Goal: Transaction & Acquisition: Obtain resource

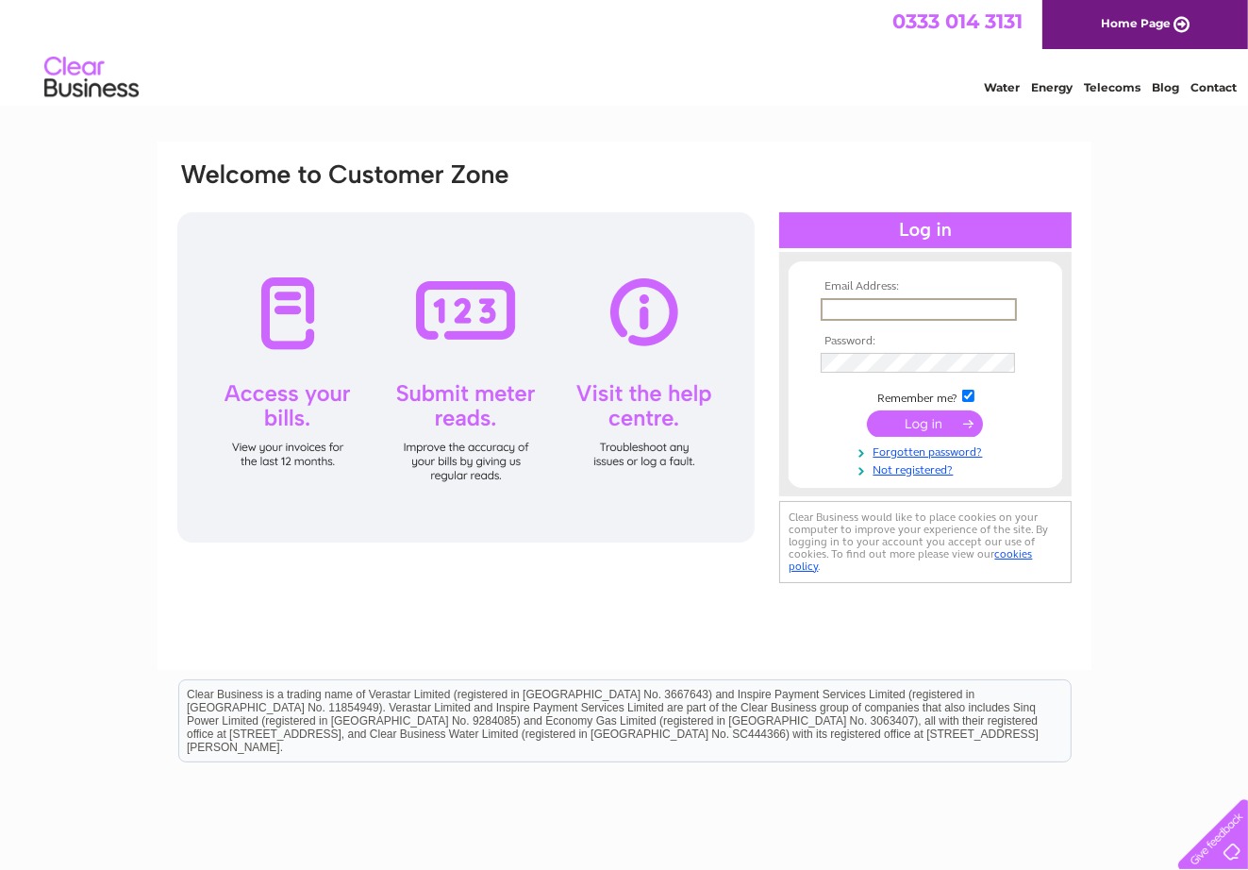
click at [833, 308] on input "text" at bounding box center [919, 309] width 196 height 23
type input "n"
click at [832, 309] on input "text" at bounding box center [919, 309] width 196 height 23
type input "[EMAIL_ADDRESS][DOMAIN_NAME]"
click at [867, 408] on input "submit" at bounding box center [925, 421] width 116 height 26
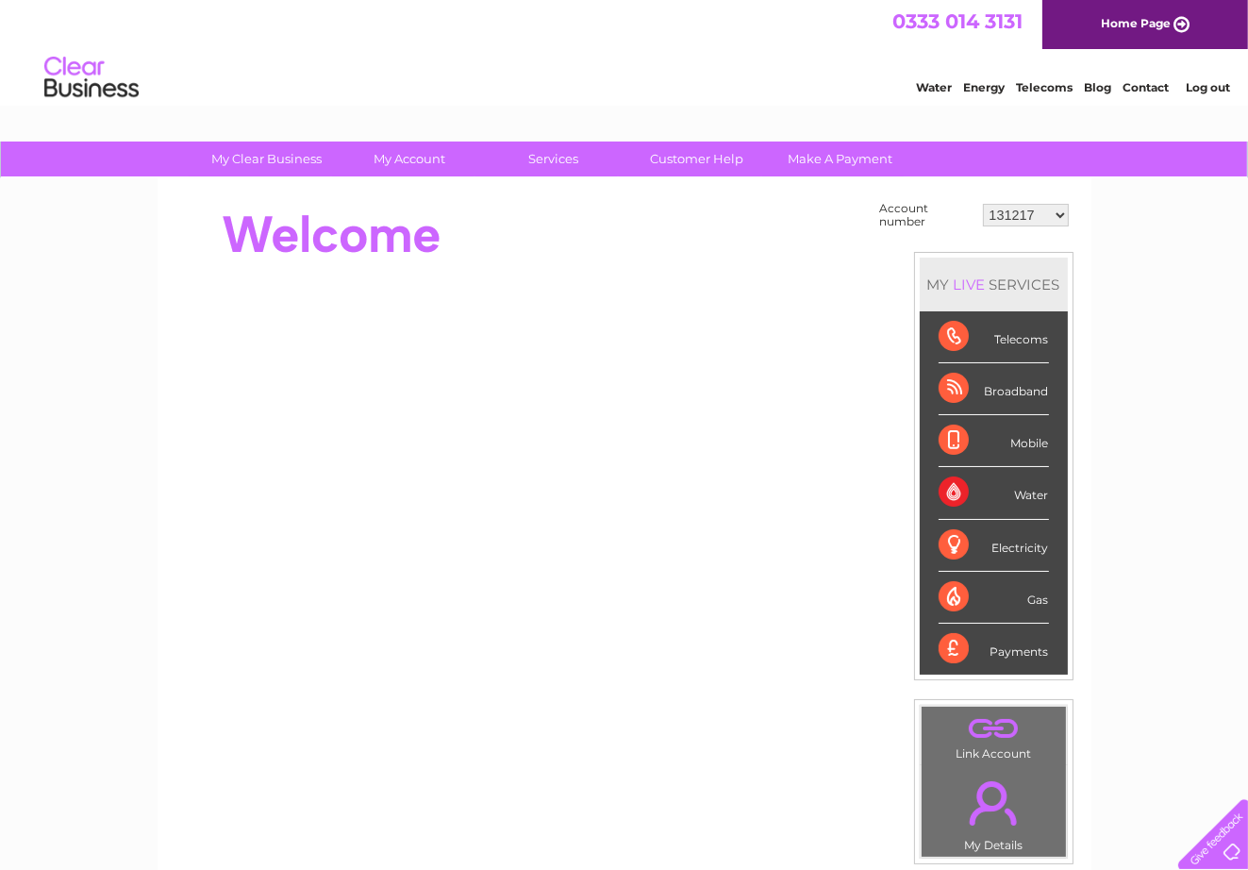
click at [1058, 213] on select "131217 930880 30272865" at bounding box center [1026, 215] width 86 height 23
select select "930880"
click at [984, 204] on select "131217 930880 30272865" at bounding box center [1026, 215] width 86 height 23
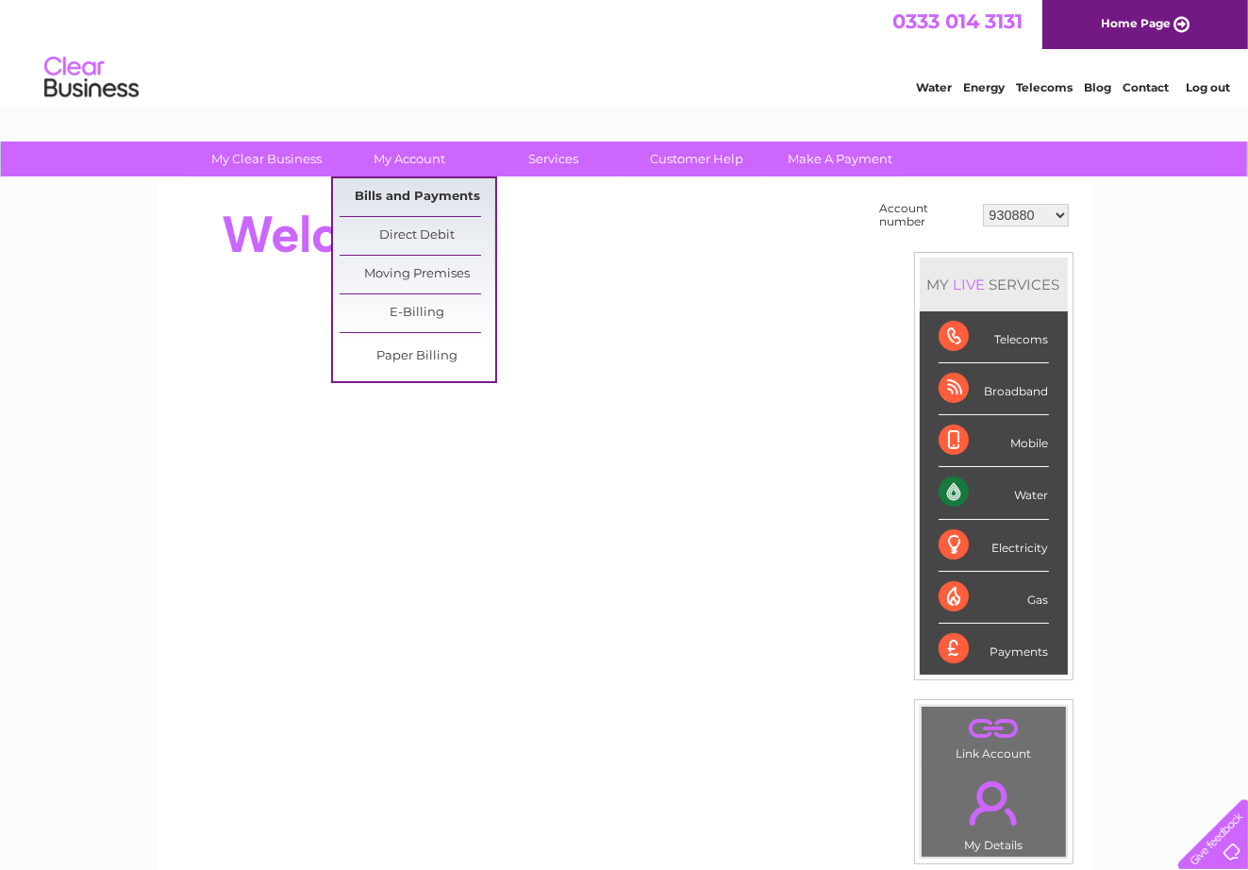
click at [422, 191] on link "Bills and Payments" at bounding box center [418, 197] width 156 height 38
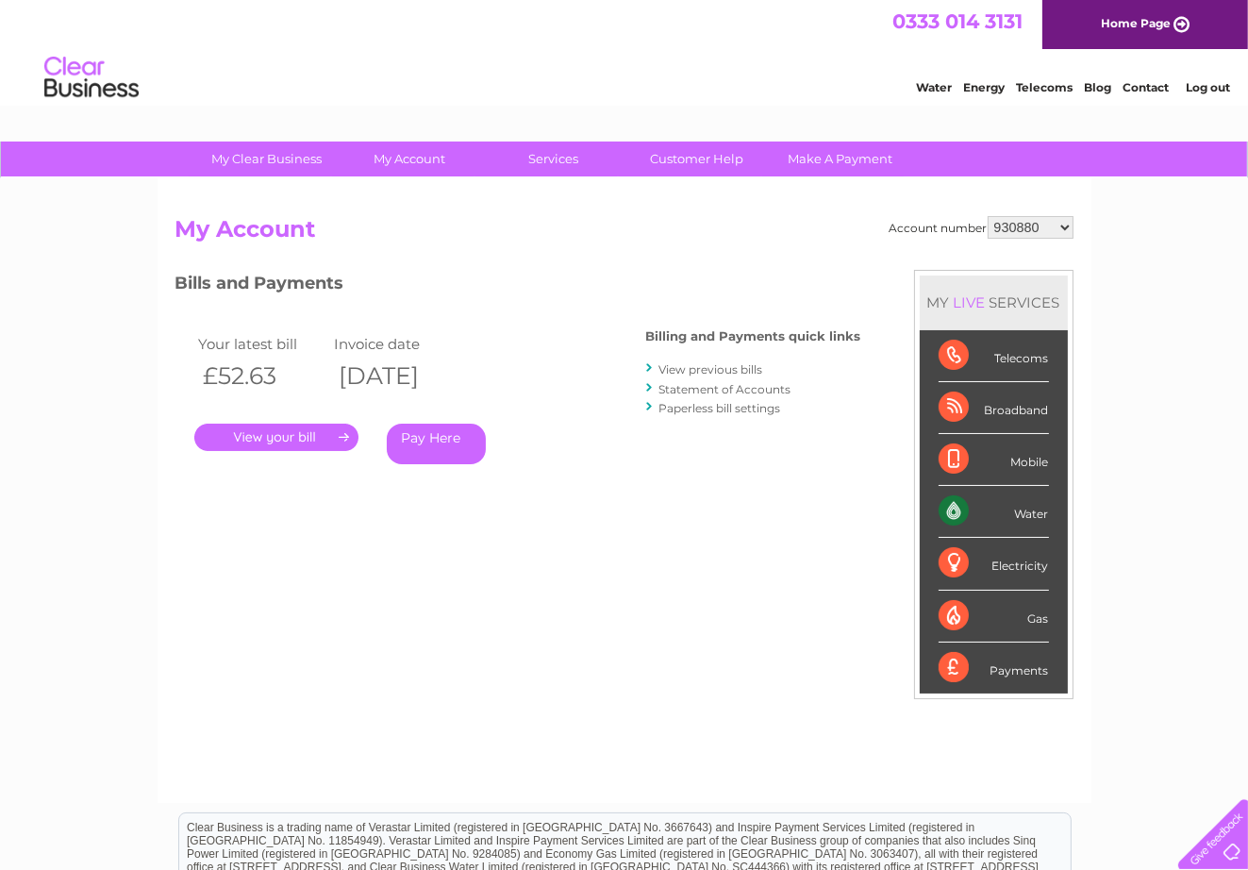
click at [453, 431] on link "Pay Here" at bounding box center [436, 444] width 99 height 41
click at [436, 439] on link "Pay Here" at bounding box center [436, 444] width 99 height 41
click at [431, 437] on link "Pay Here" at bounding box center [436, 444] width 99 height 41
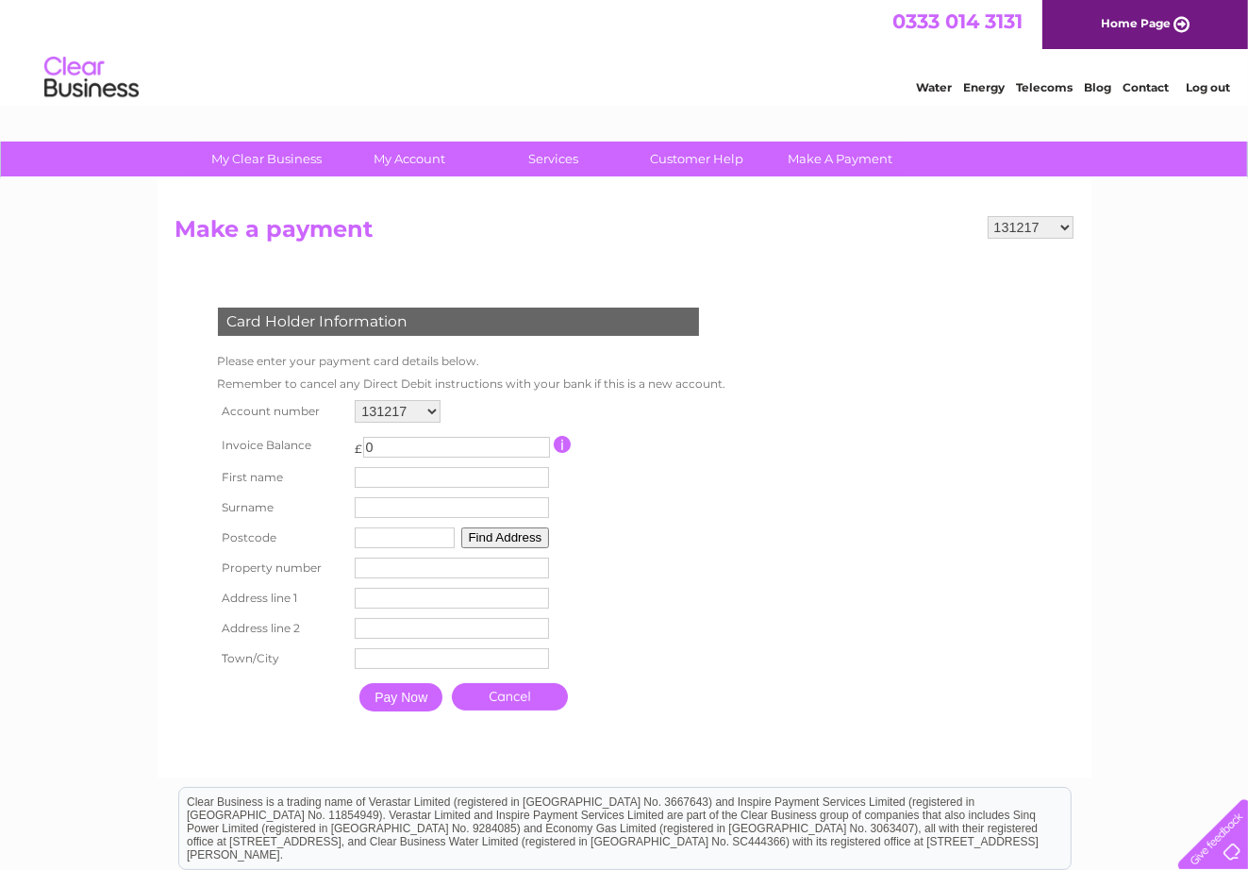
click at [428, 407] on select "131217 930880 30272865" at bounding box center [398, 411] width 86 height 23
select select "930880"
click at [355, 400] on select "131217 930880 30272865" at bounding box center [398, 411] width 86 height 23
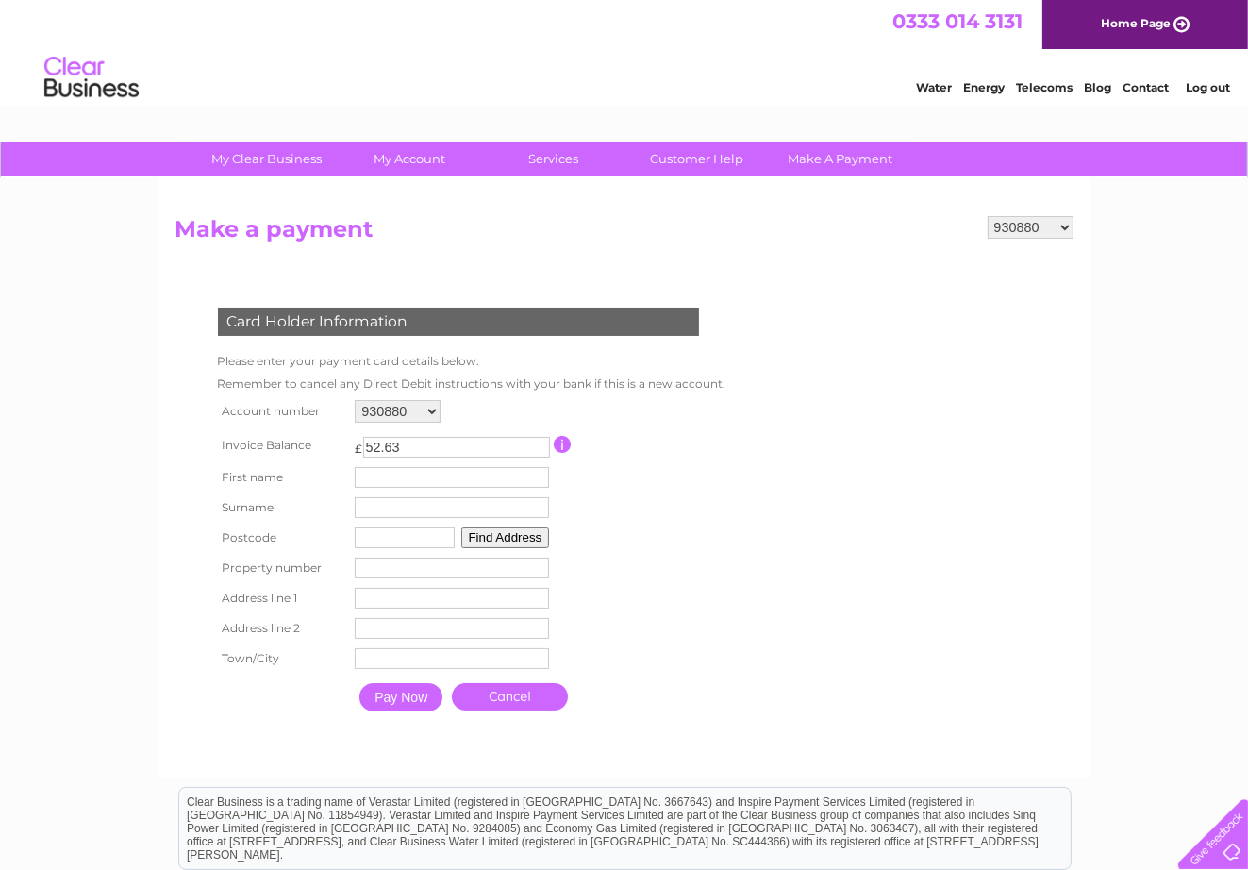
click at [379, 474] on input "text" at bounding box center [452, 477] width 194 height 21
type input "niall"
click at [362, 506] on input "text" at bounding box center [455, 508] width 196 height 23
type input "cowan"
click at [374, 534] on input "text" at bounding box center [405, 537] width 100 height 21
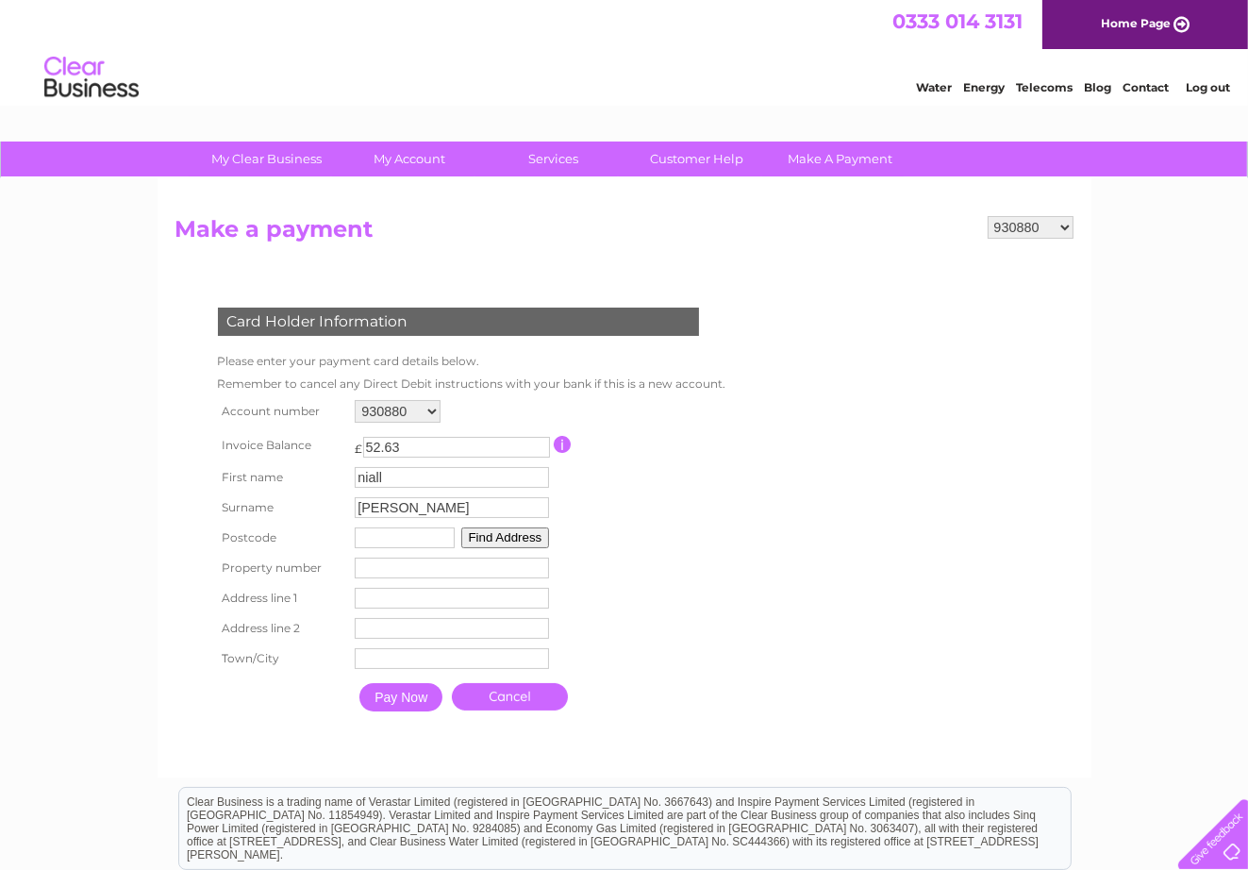
click at [430, 408] on select "131217 930880 30272865" at bounding box center [398, 411] width 86 height 23
select select "30272865"
click at [355, 400] on select "131217 930880 30272865" at bounding box center [398, 411] width 86 height 23
click at [431, 408] on select "131217 930880 30272865" at bounding box center [398, 411] width 86 height 23
click at [355, 400] on select "131217 930880 30272865" at bounding box center [398, 411] width 86 height 23
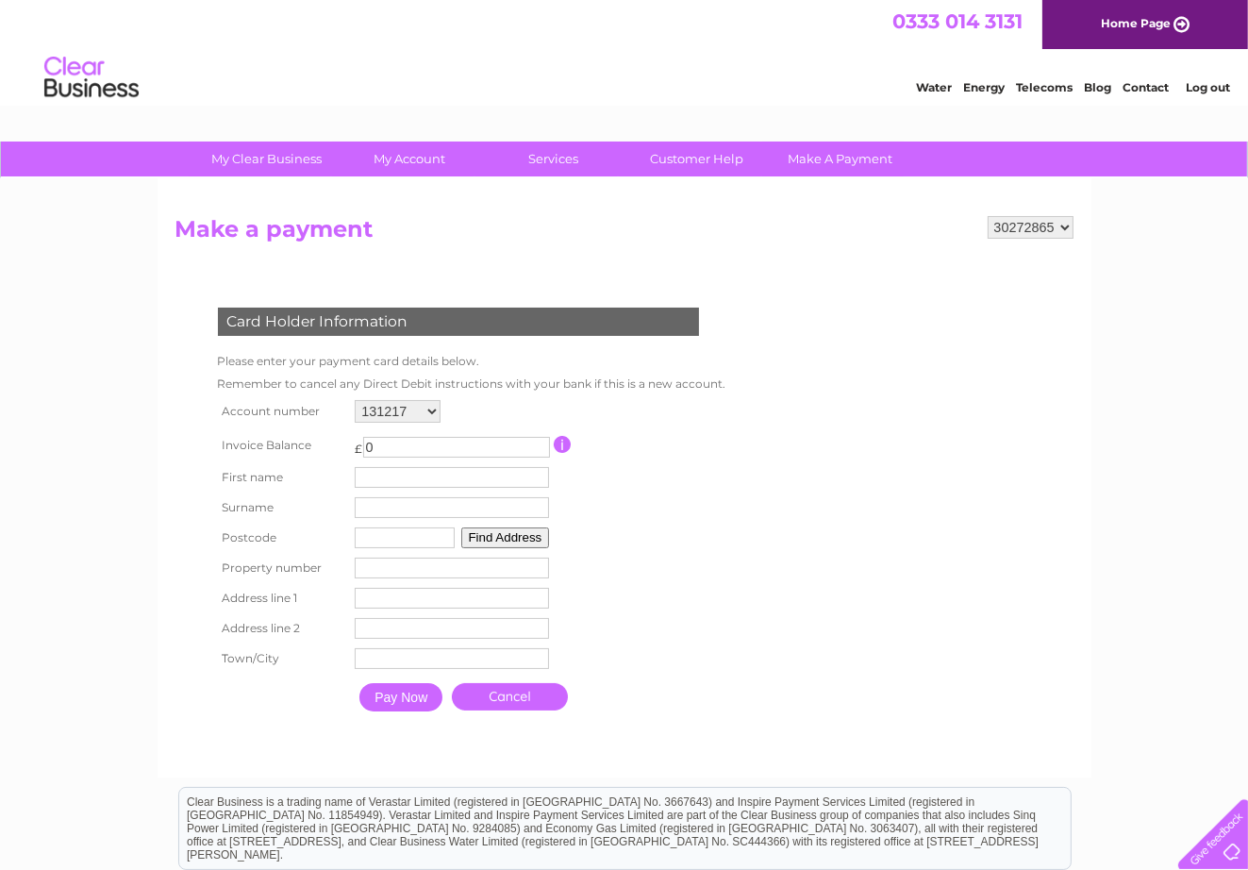
click at [427, 408] on select "131217 930880 30272865" at bounding box center [398, 411] width 86 height 23
click at [355, 400] on select "131217 930880 30272865" at bounding box center [398, 411] width 86 height 23
click at [427, 409] on select "131217 930880 30272865" at bounding box center [398, 411] width 86 height 23
click at [355, 400] on select "131217 930880 30272865" at bounding box center [398, 411] width 86 height 23
click at [559, 441] on input "button" at bounding box center [563, 444] width 18 height 17
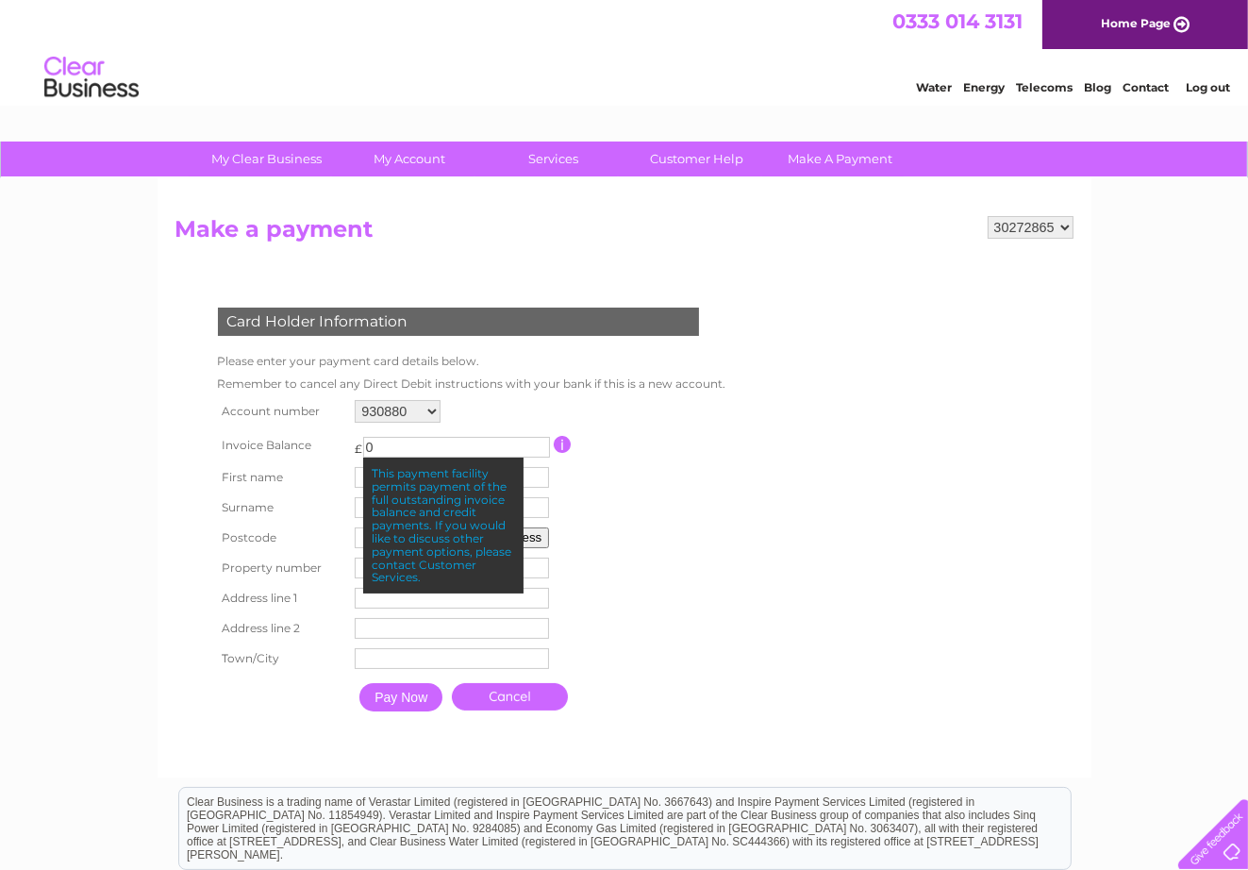
click at [559, 440] on input "button" at bounding box center [563, 444] width 18 height 17
click at [375, 441] on input "0" at bounding box center [456, 447] width 187 height 21
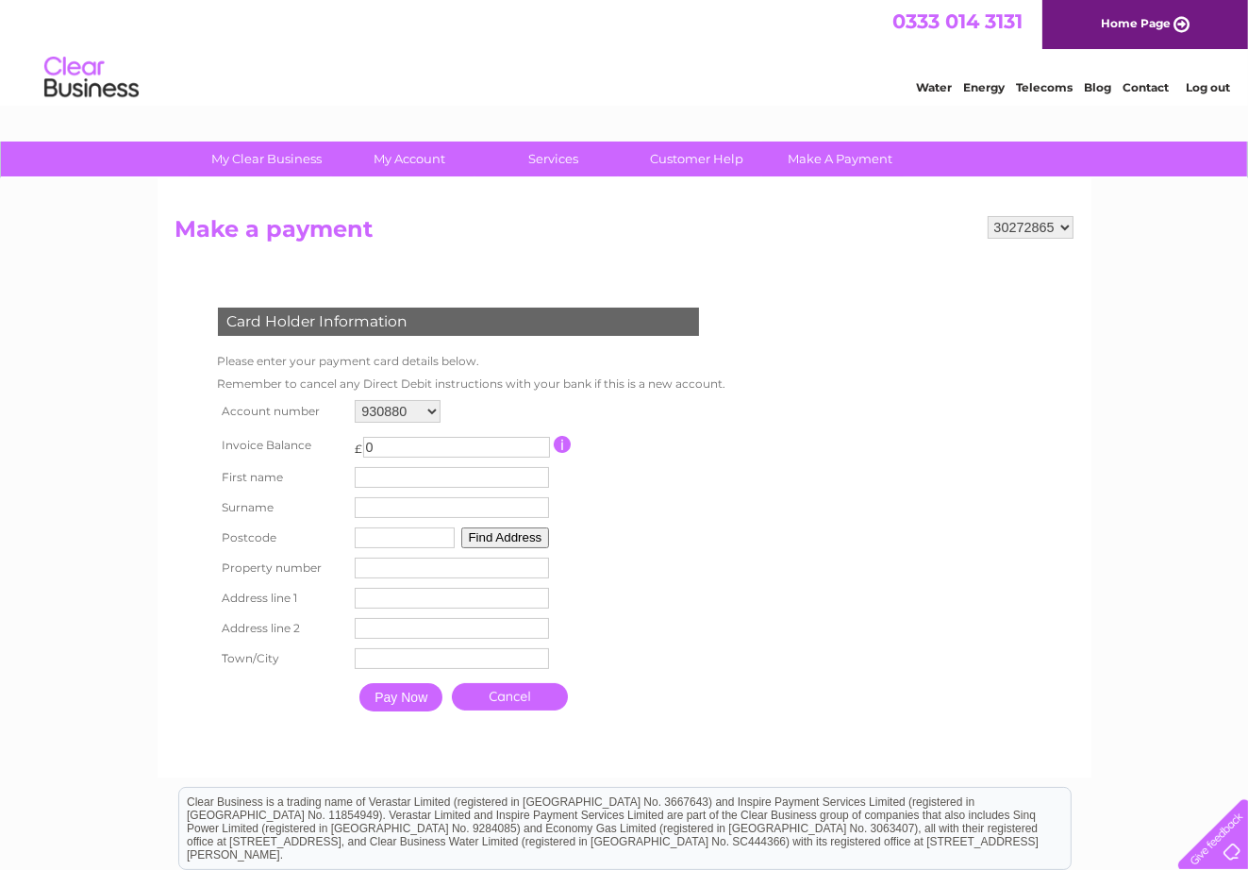
click at [429, 408] on select "131217 930880 30272865" at bounding box center [398, 411] width 86 height 23
select select "30272865"
click at [355, 400] on select "131217 930880 30272865" at bounding box center [398, 411] width 86 height 23
click at [427, 407] on select "131217 930880 30272865" at bounding box center [398, 411] width 86 height 23
select select "930880"
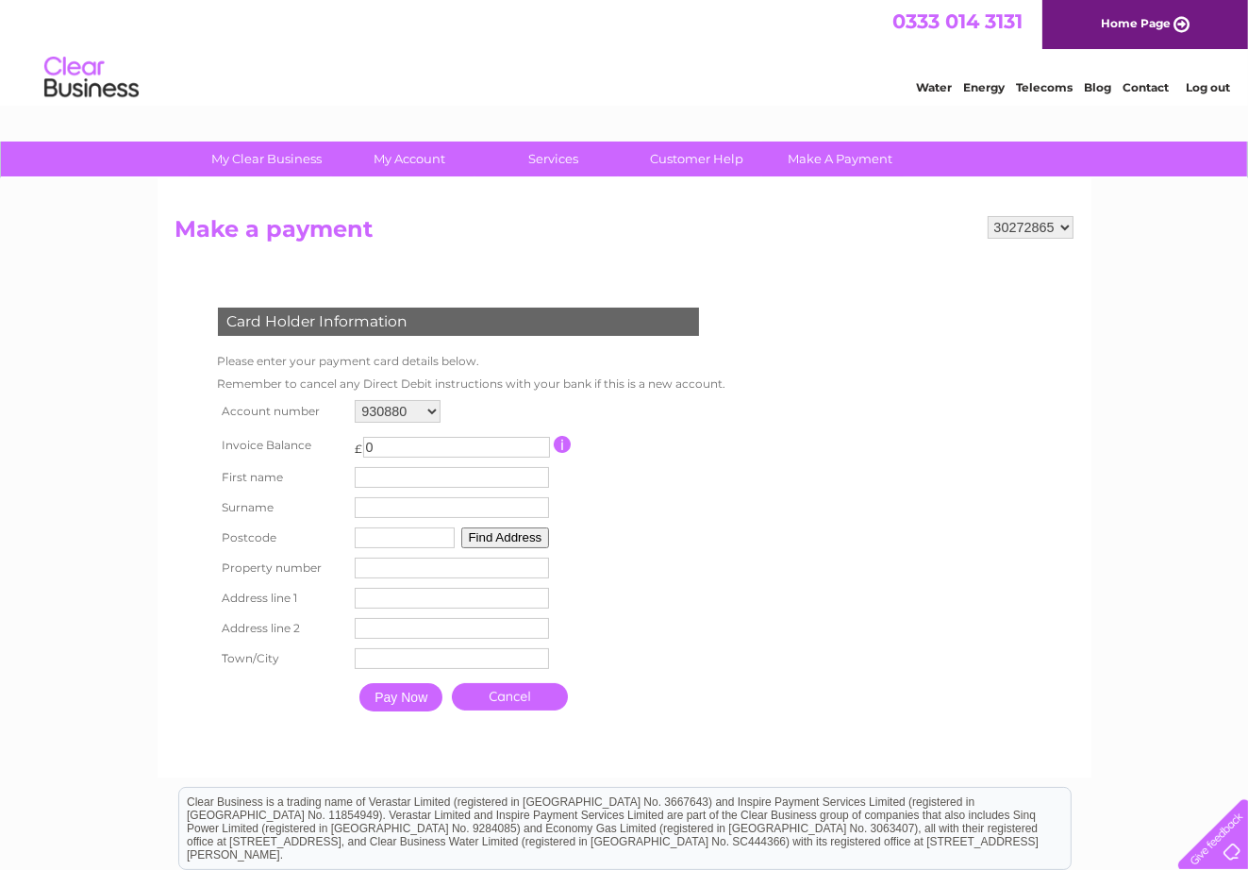
click at [355, 400] on select "131217 930880 30272865" at bounding box center [398, 411] width 86 height 23
click at [431, 408] on select "131217 930880 30272865" at bounding box center [398, 411] width 86 height 23
click at [429, 406] on select "131217 930880 30272865" at bounding box center [398, 411] width 86 height 23
select select "131217"
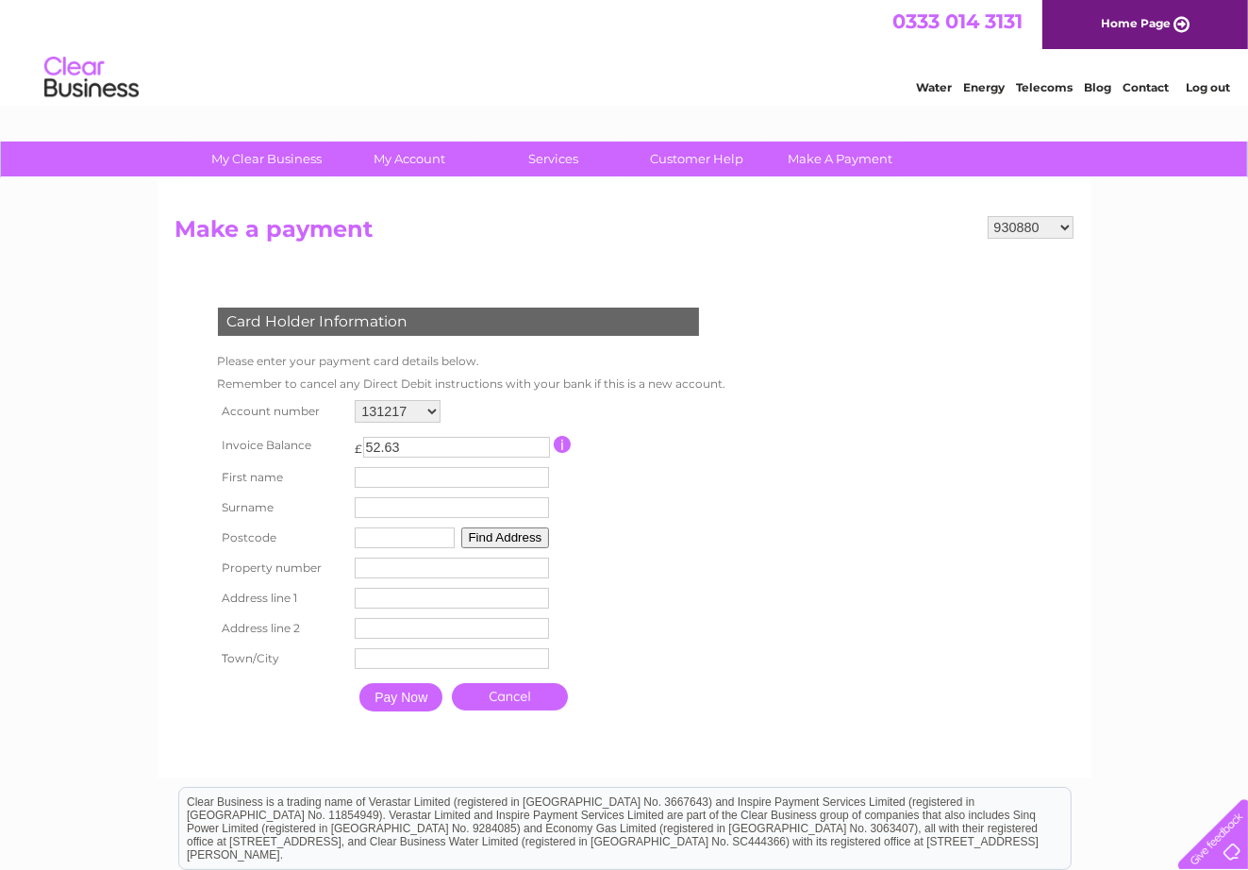
click at [355, 400] on select "131217 930880 30272865" at bounding box center [398, 411] width 86 height 23
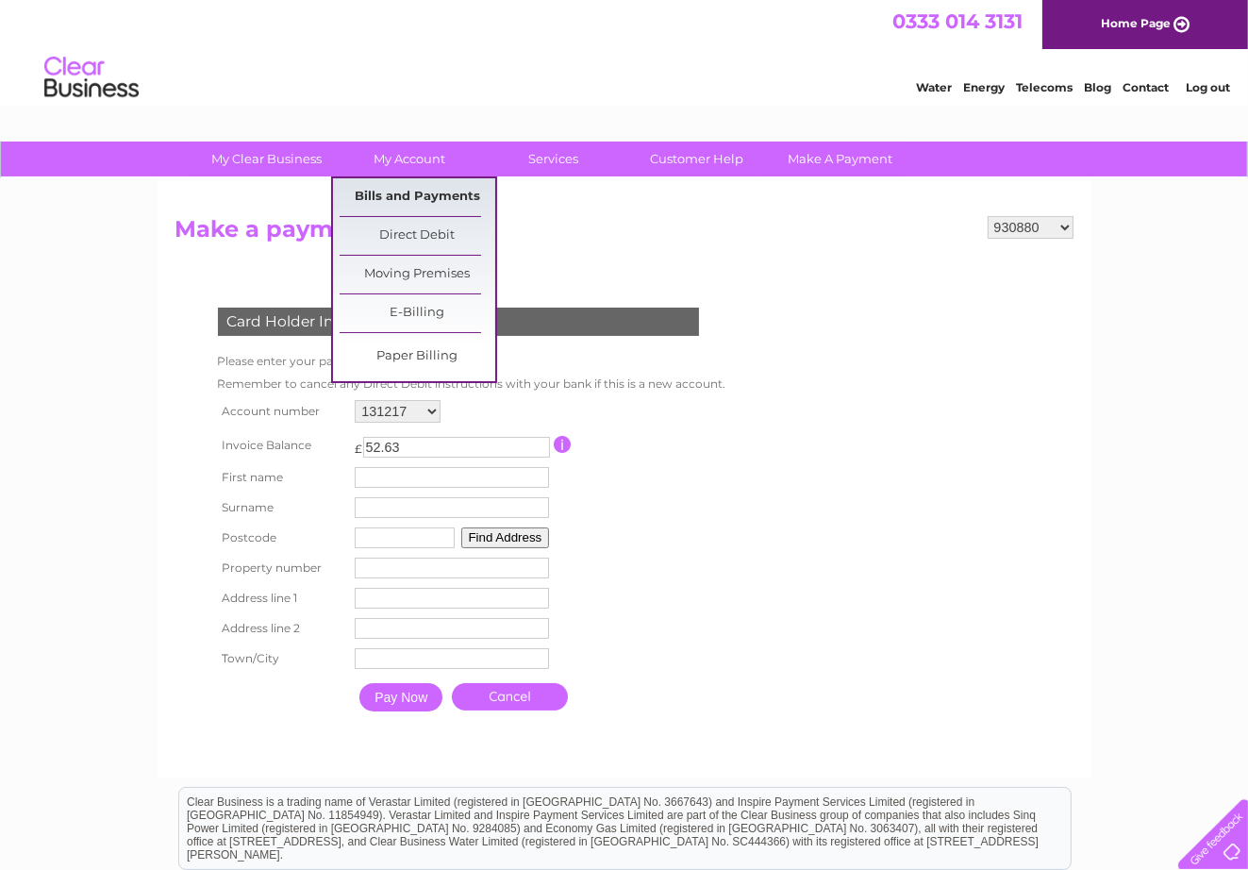
click at [408, 191] on link "Bills and Payments" at bounding box center [418, 197] width 156 height 38
click at [408, 192] on link "Bills and Payments" at bounding box center [418, 197] width 156 height 38
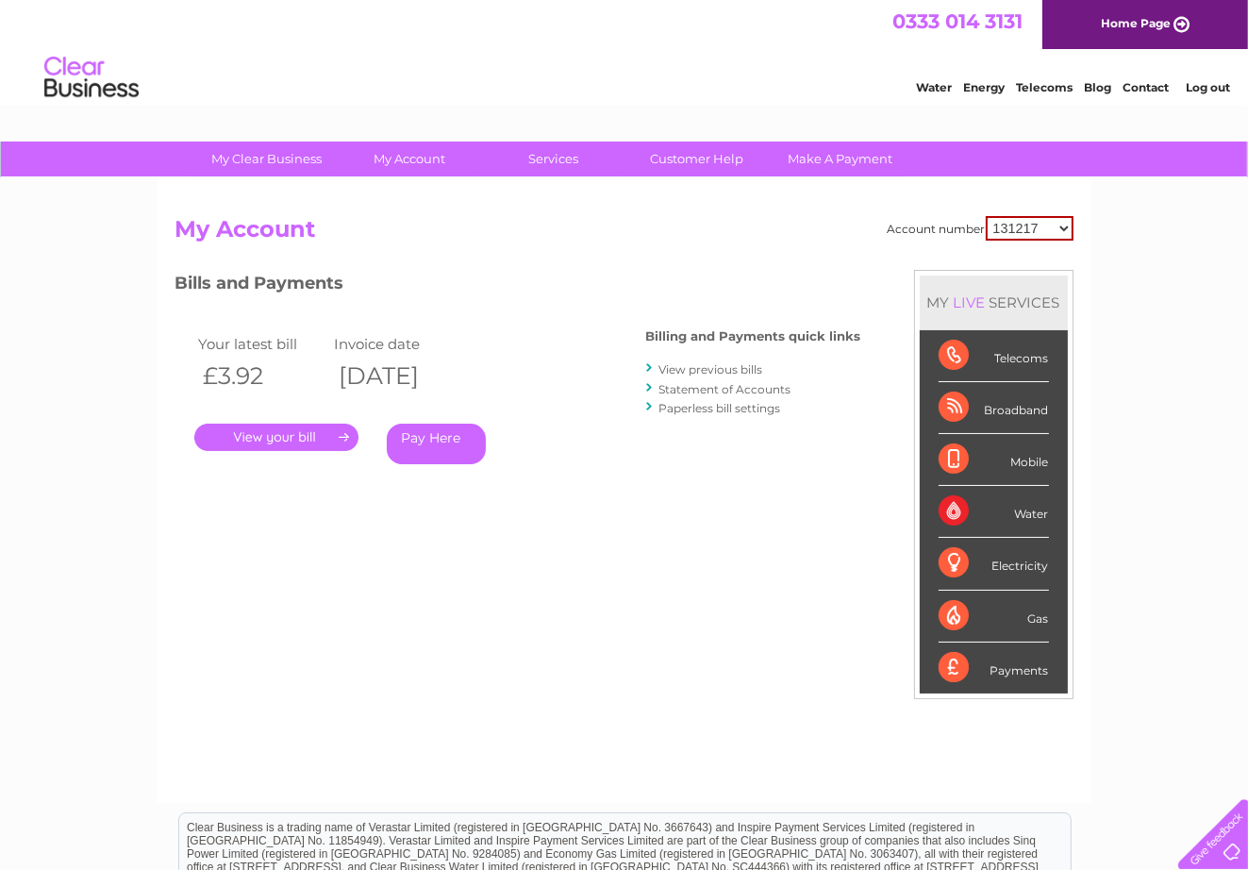
click at [1065, 225] on select "131217 930880 30272865" at bounding box center [1030, 228] width 88 height 25
select select "30272865"
click at [989, 216] on select "131217 930880 30272865" at bounding box center [1030, 228] width 88 height 25
click at [267, 431] on link "." at bounding box center [276, 437] width 164 height 27
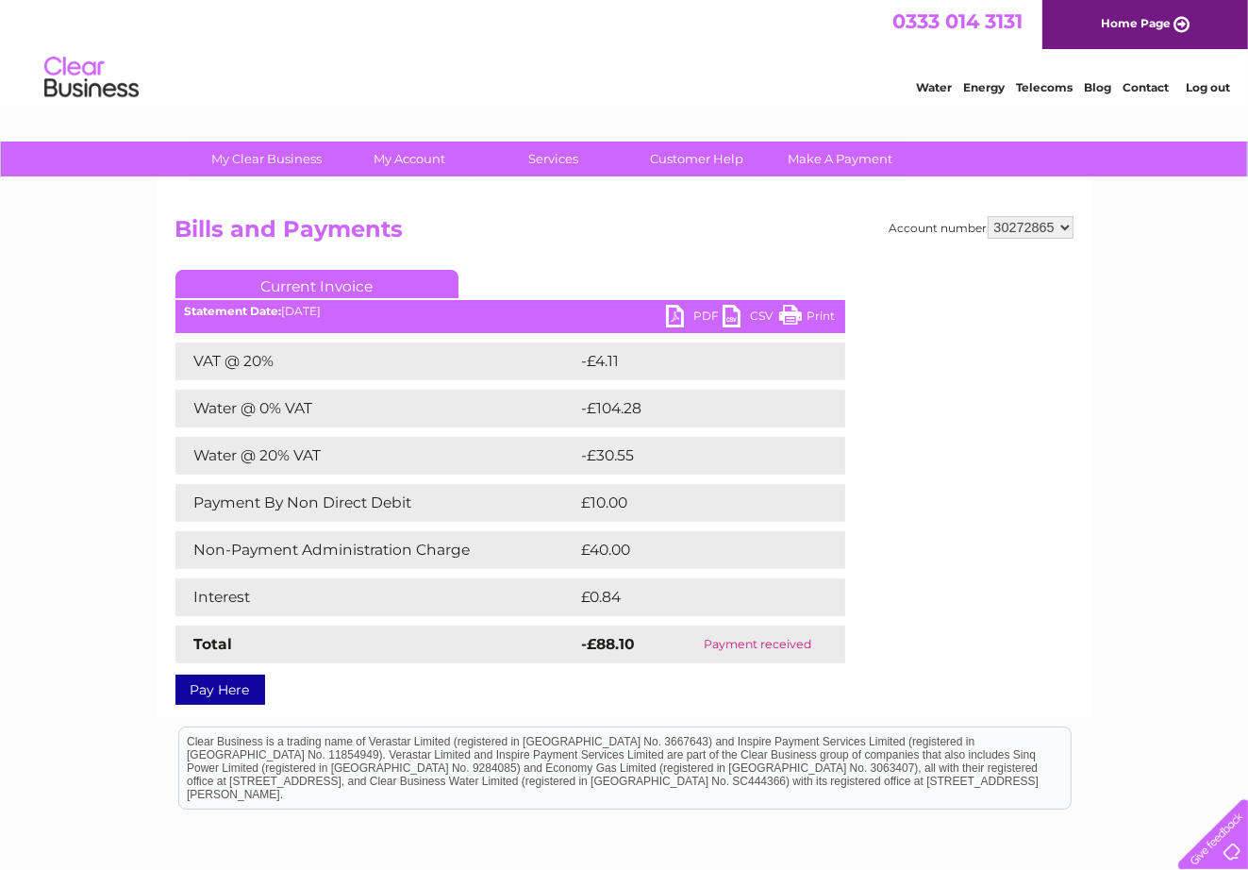
click at [696, 309] on link "PDF" at bounding box center [694, 318] width 57 height 27
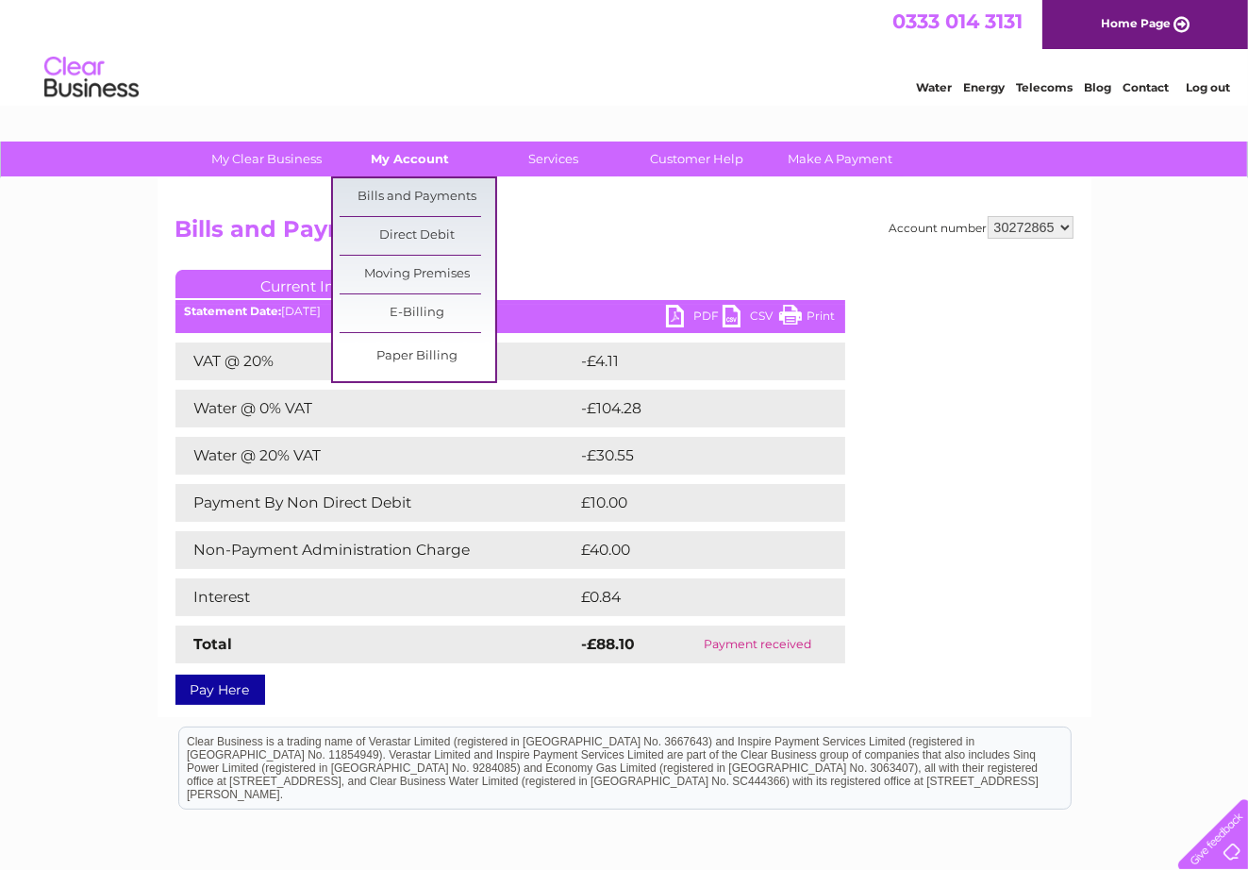
click at [411, 158] on link "My Account" at bounding box center [410, 158] width 156 height 35
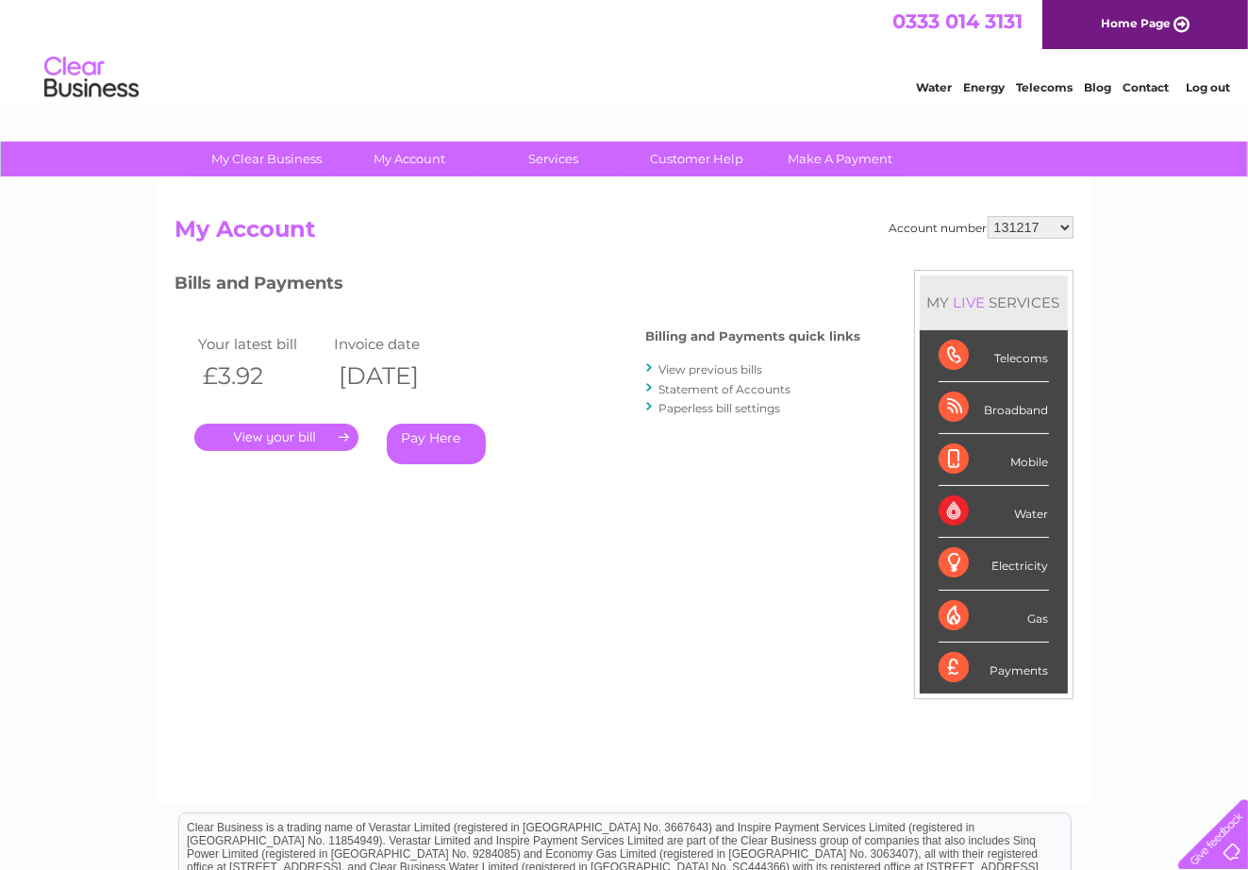
click at [1061, 224] on select "131217 930880 30272865" at bounding box center [1031, 227] width 86 height 23
select select "930880"
click at [989, 216] on select "131217 930880 30272865" at bounding box center [1031, 227] width 86 height 23
click at [269, 438] on link "." at bounding box center [276, 437] width 164 height 27
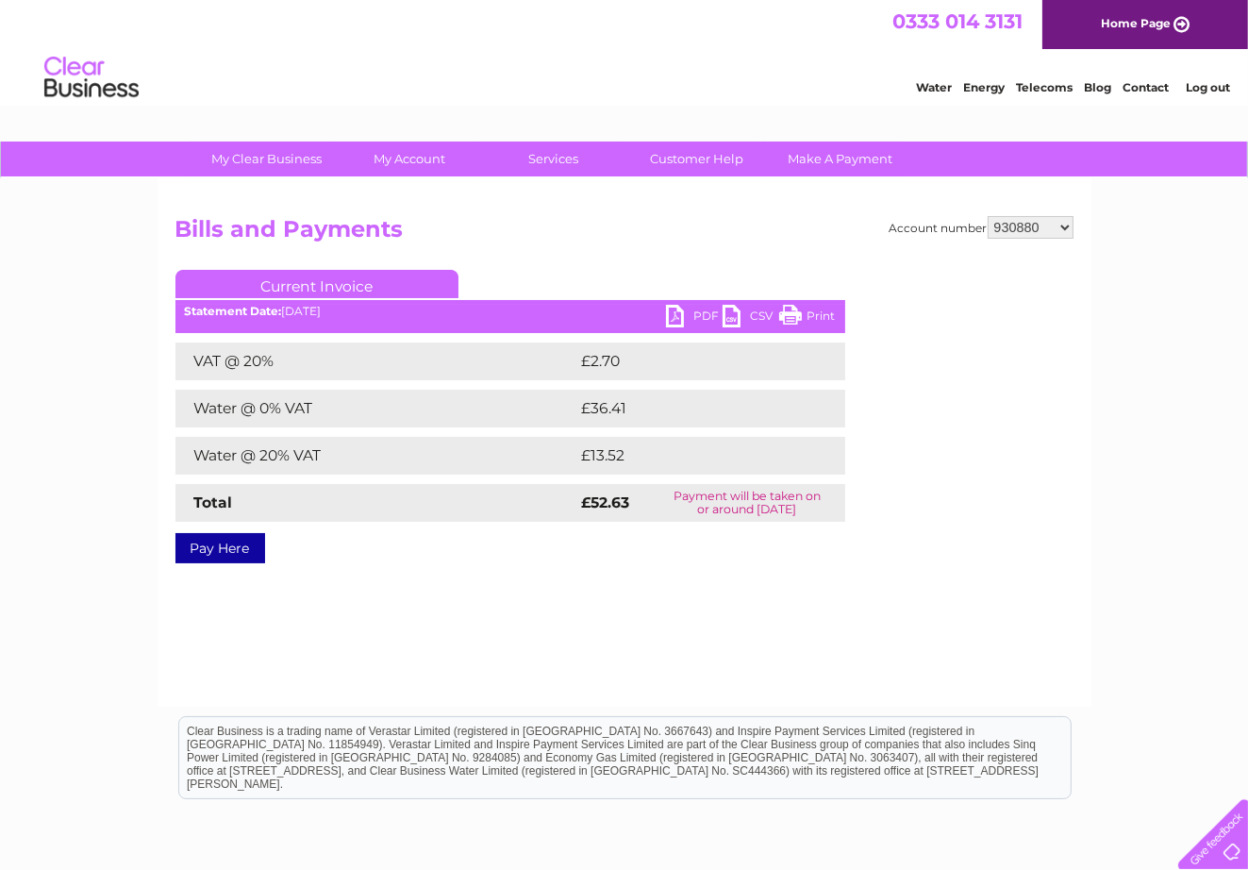
click at [698, 312] on link "PDF" at bounding box center [694, 318] width 57 height 27
click at [1066, 224] on select "131217 930880 30272865" at bounding box center [1031, 227] width 86 height 23
select select "131217"
click at [989, 216] on select "131217 930880 30272865" at bounding box center [1031, 227] width 86 height 23
